Goal: Find contact information: Find contact information

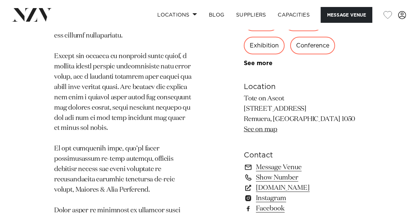
scroll to position [589, 0]
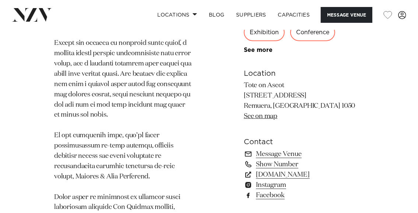
click at [278, 190] on link "Facebook" at bounding box center [304, 195] width 120 height 10
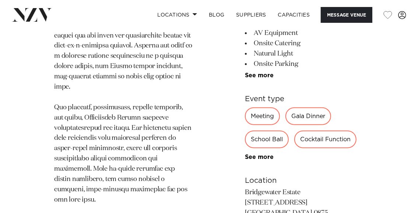
scroll to position [626, 0]
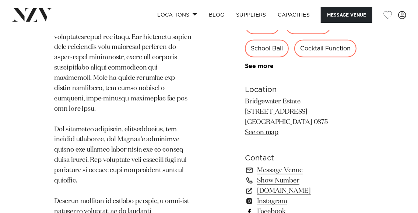
click at [276, 207] on link "Facebook" at bounding box center [304, 212] width 119 height 10
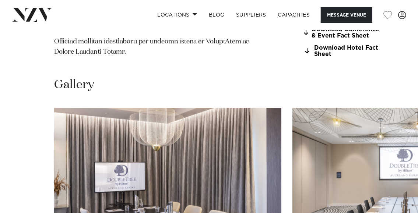
scroll to position [737, 0]
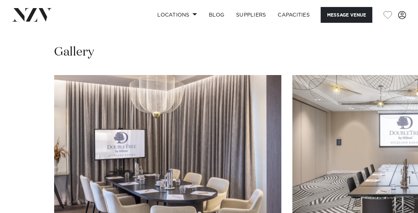
drag, startPoint x: 270, startPoint y: 127, endPoint x: 286, endPoint y: 127, distance: 16.2
